Goal: Communication & Community: Answer question/provide support

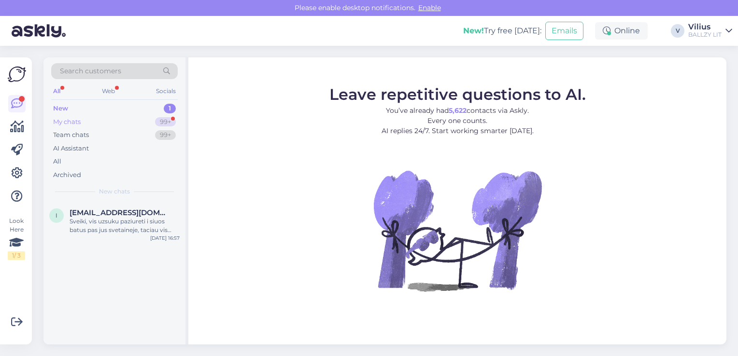
click at [98, 125] on div "My chats 99+" at bounding box center [114, 122] width 126 height 14
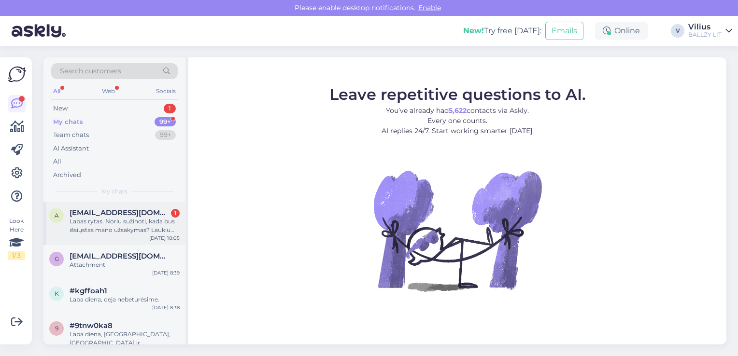
click at [124, 231] on div "Labas rytas. Noriu sužinoti, kada bus išsiųstas mano užsakymas? Laukiu jau nuo …" at bounding box center [125, 225] width 110 height 17
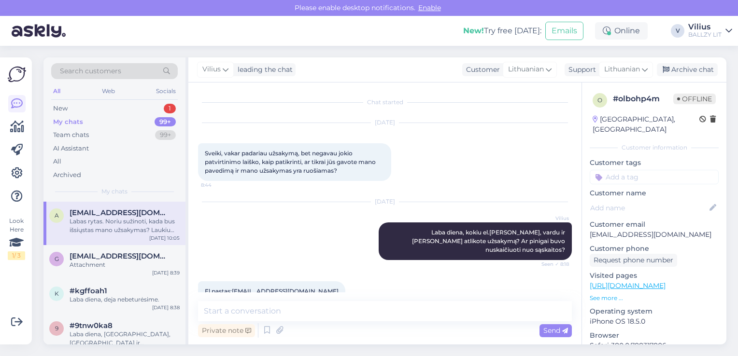
scroll to position [516, 0]
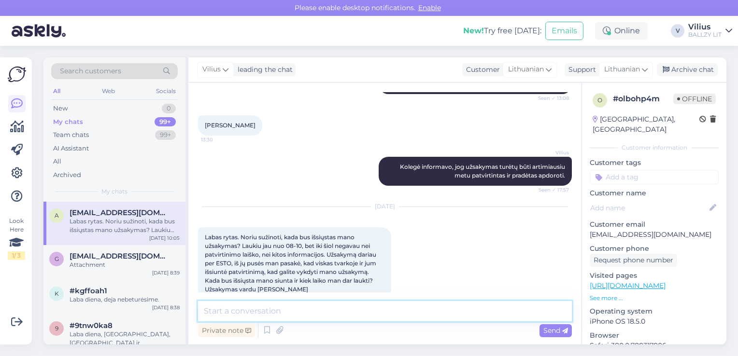
click at [295, 311] on textarea at bounding box center [385, 311] width 374 height 20
click at [251, 309] on textarea "Laba diena, užsakymas patvirtintas ir apdorojamas." at bounding box center [385, 311] width 374 height 20
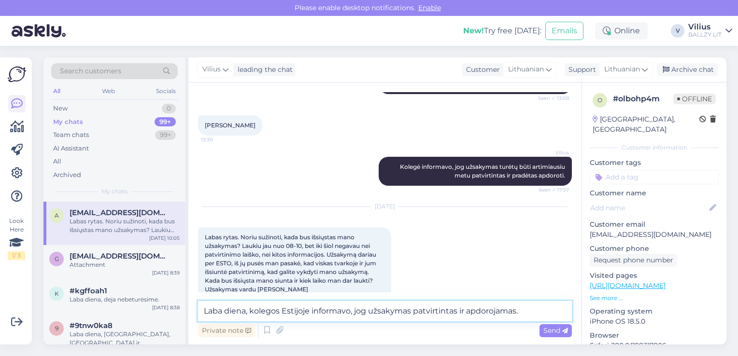
click at [529, 309] on textarea "Laba diena, kolegos Estijoje informavo, jog užsakymas patvirtintas ir apdorojam…" at bounding box center [385, 311] width 374 height 20
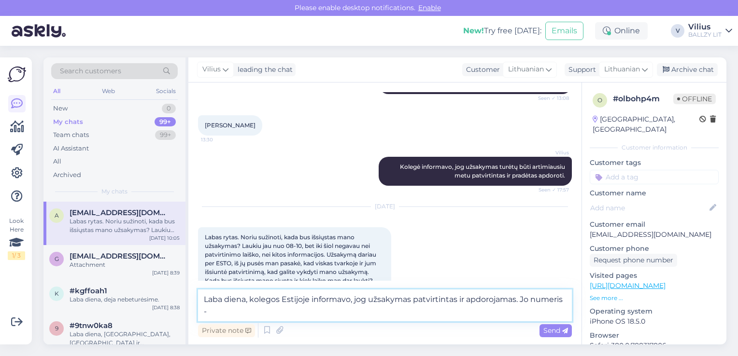
paste textarea "370001279"
type textarea "Laba diena, kolegos Estijoje informavo, jog užsakymas patvirtintas ir apdorojam…"
click at [530, 300] on textarea "Laba diena, kolegos Estijoje informavo, jog užsakymas patvirtintas ir apdorojam…" at bounding box center [385, 306] width 374 height 32
click at [545, 329] on span "Send" at bounding box center [555, 330] width 25 height 9
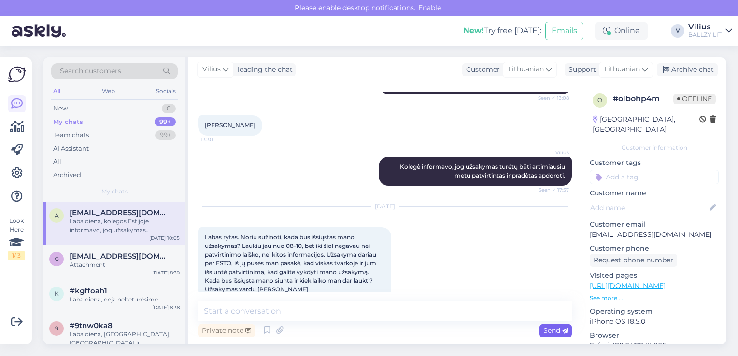
scroll to position [566, 0]
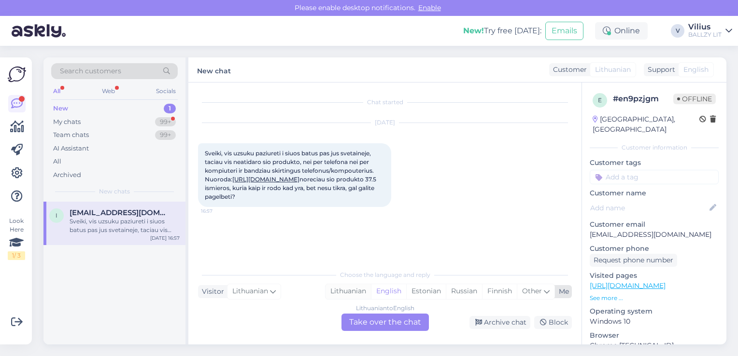
click at [346, 294] on div "Lithuanian" at bounding box center [347, 291] width 45 height 14
click at [373, 324] on div "Lithuanian to Lithuanian Take over the chat" at bounding box center [384, 322] width 87 height 17
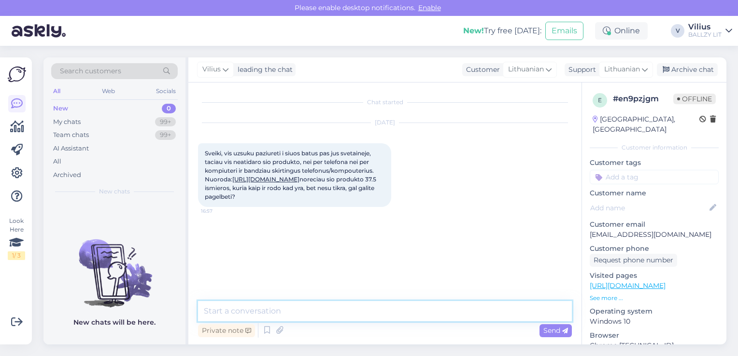
click at [353, 318] on textarea at bounding box center [385, 311] width 374 height 20
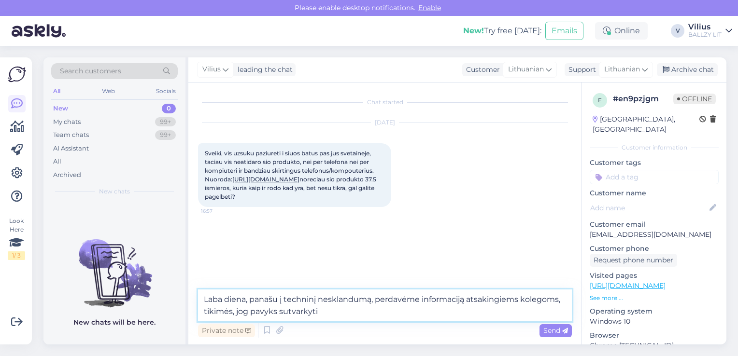
type textarea "Laba diena, panašu į techninį nesklandumą, perdavėme informaciją atsakingiems k…"
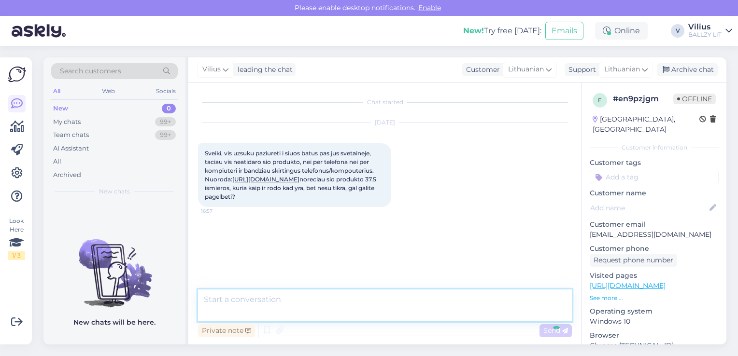
scroll to position [4, 0]
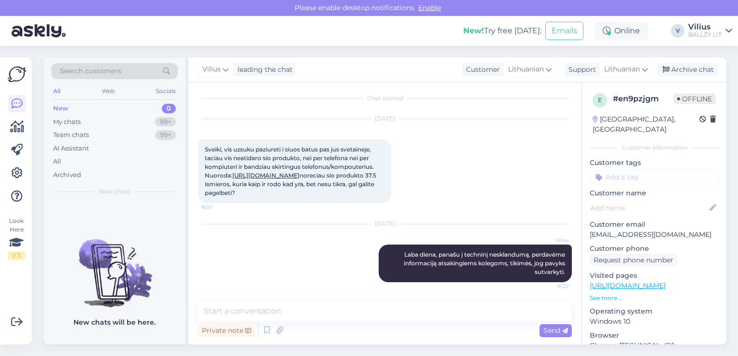
click at [236, 179] on link "[URL][DOMAIN_NAME]" at bounding box center [265, 175] width 67 height 7
